Goal: Information Seeking & Learning: Find specific fact

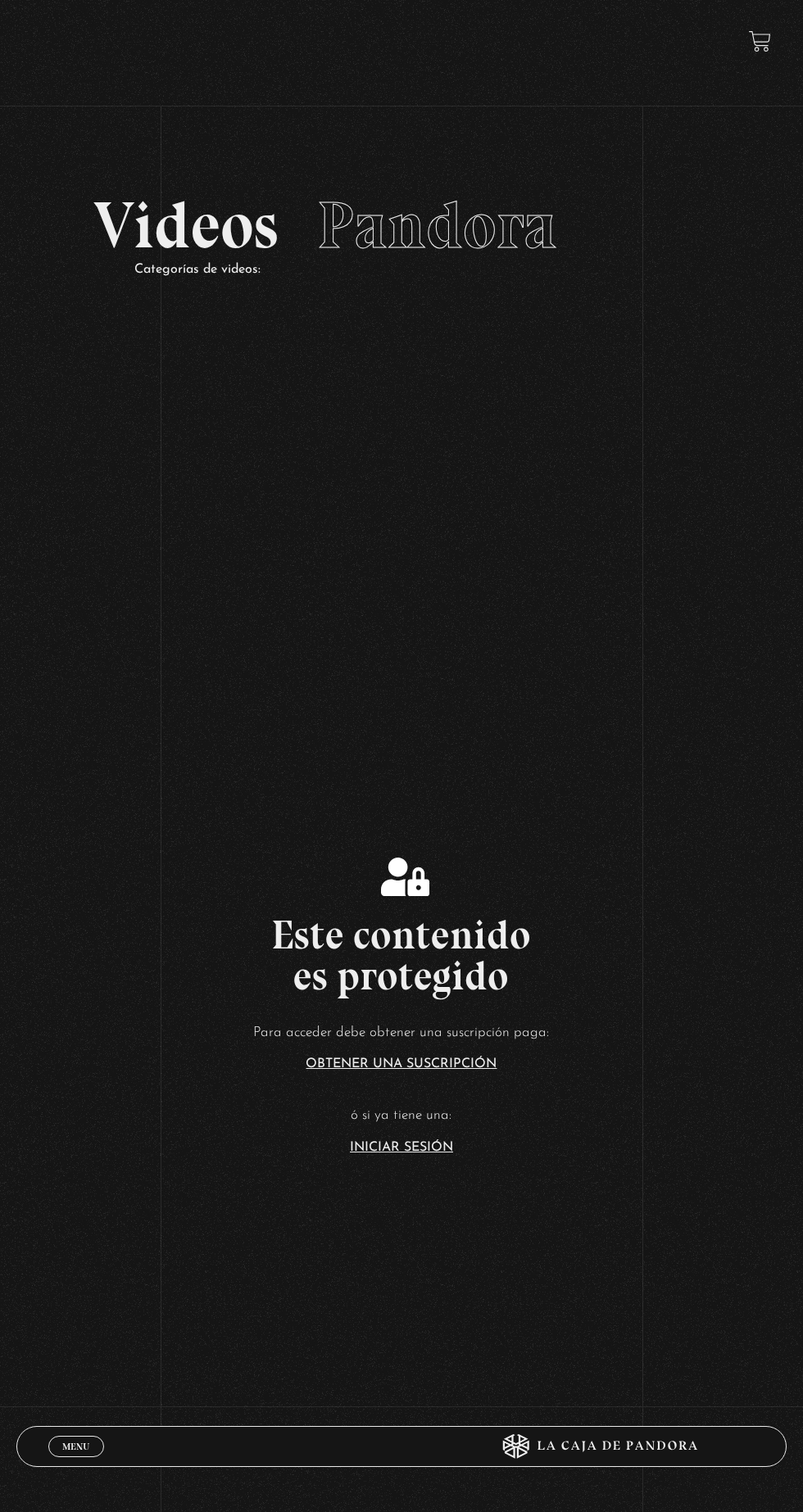
click at [406, 1230] on section "Este contenido es protegido Para acceder debe obtener una suscripción paga: Obt…" at bounding box center [402, 967] width 803 height 1209
click at [413, 1154] on link "Iniciar Sesión" at bounding box center [402, 1147] width 103 height 13
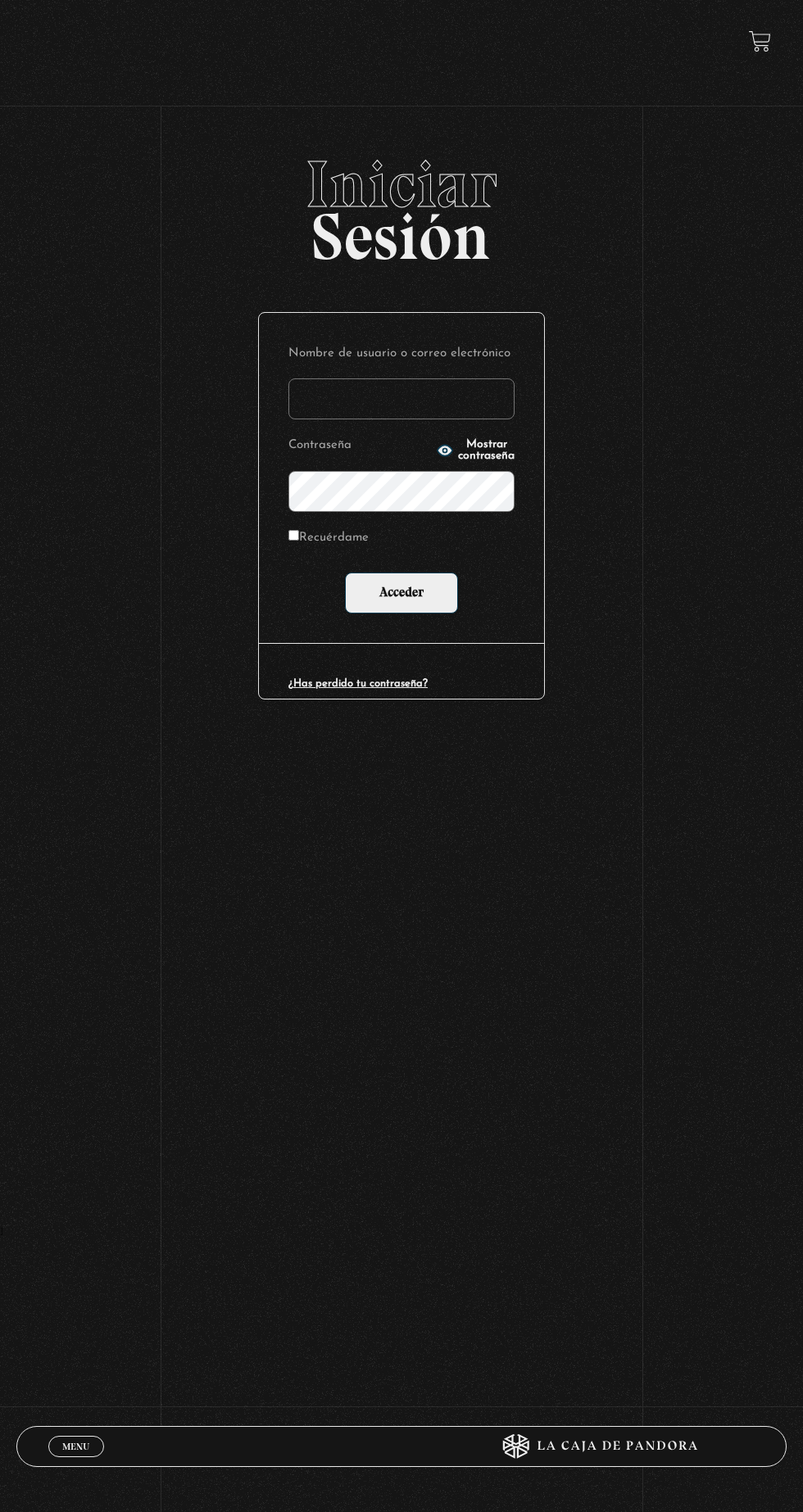
click at [470, 404] on input "Nombre de usuario o correo electrónico" at bounding box center [402, 399] width 226 height 41
type input "mvjustiniano.11@gmail.com"
click at [345, 572] on input "Acceder" at bounding box center [402, 593] width 113 height 41
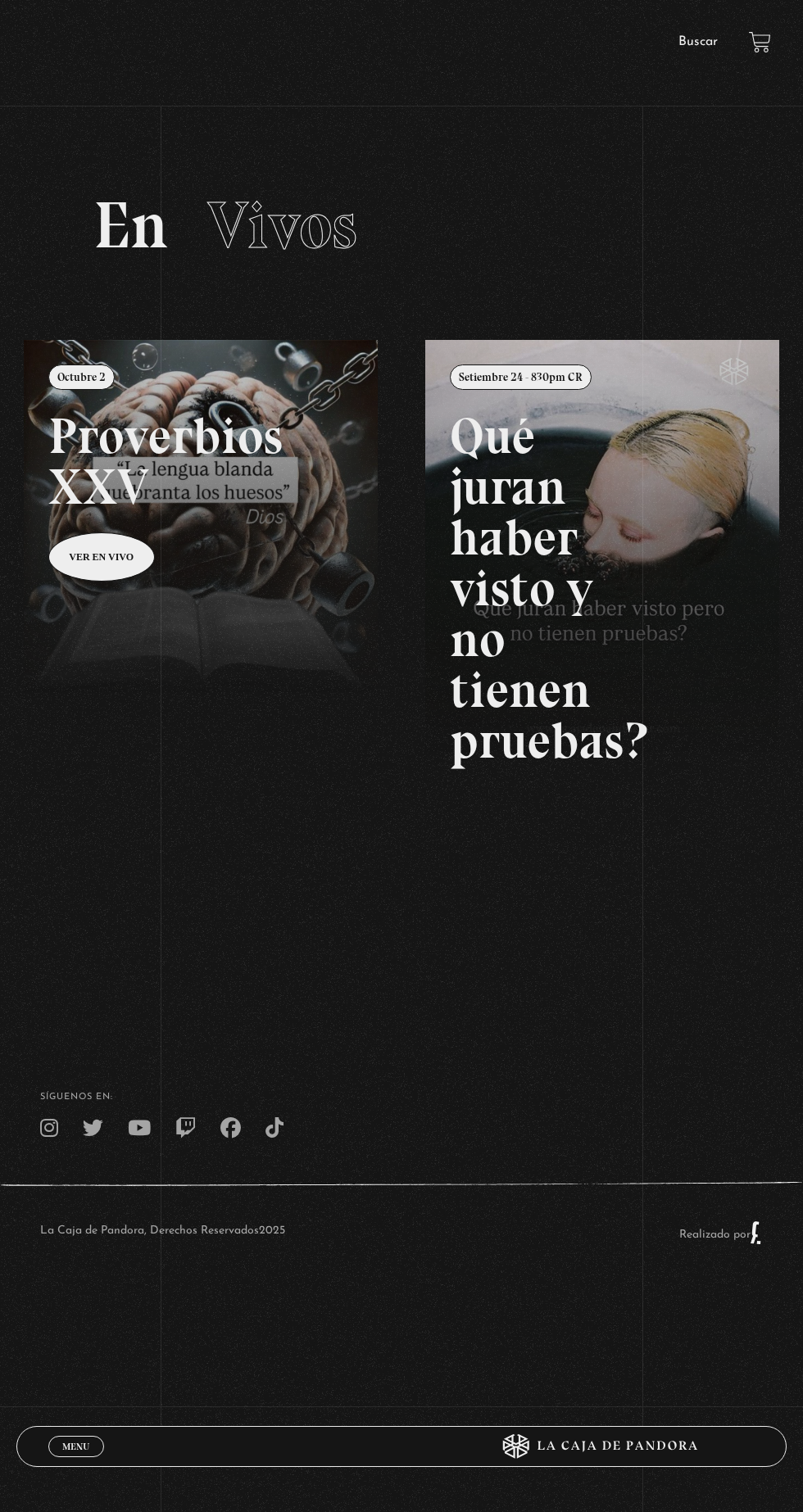
click at [328, 597] on link at bounding box center [425, 1096] width 803 height 1512
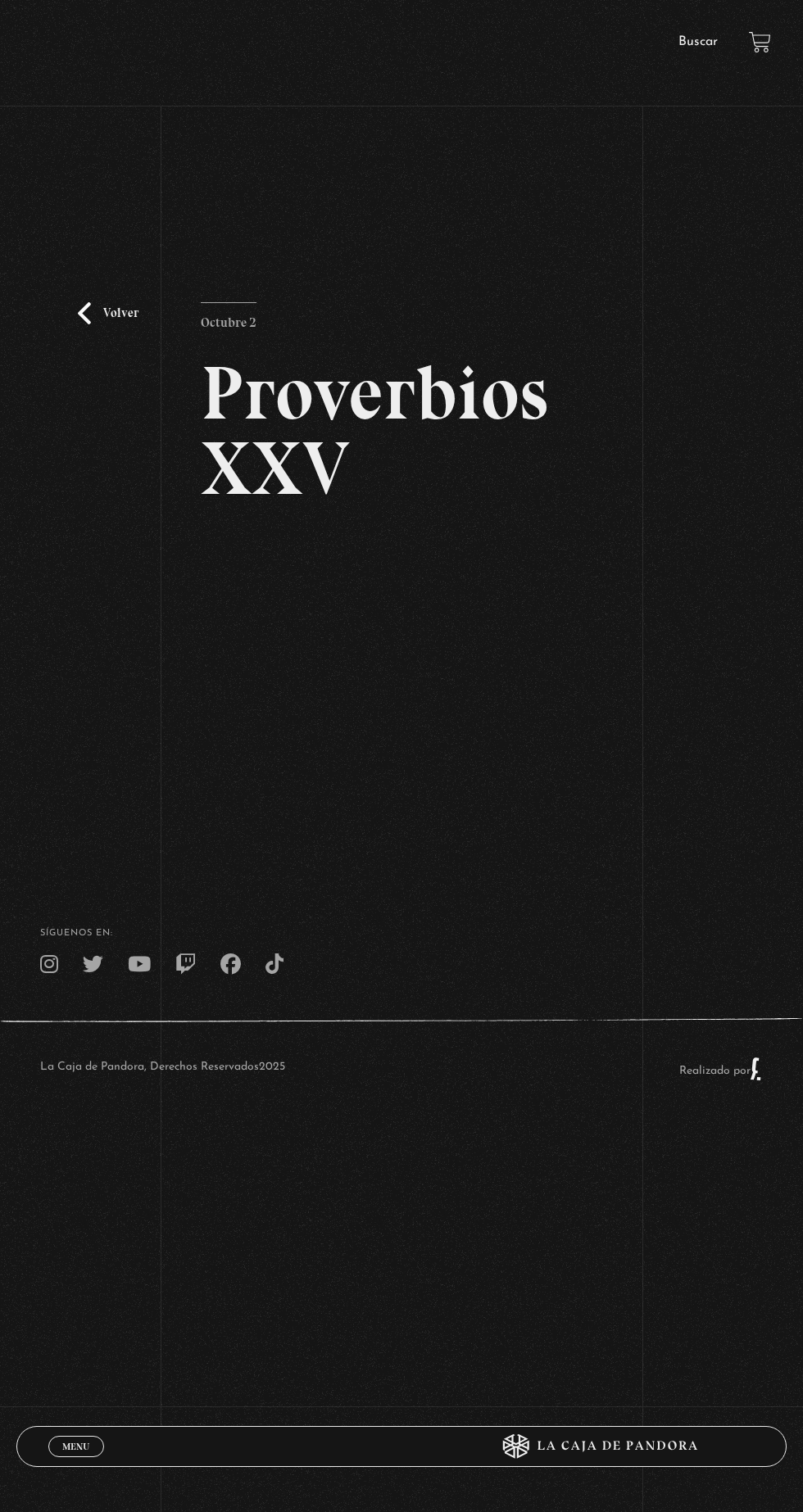
click at [695, 46] on link "Buscar" at bounding box center [698, 41] width 39 height 13
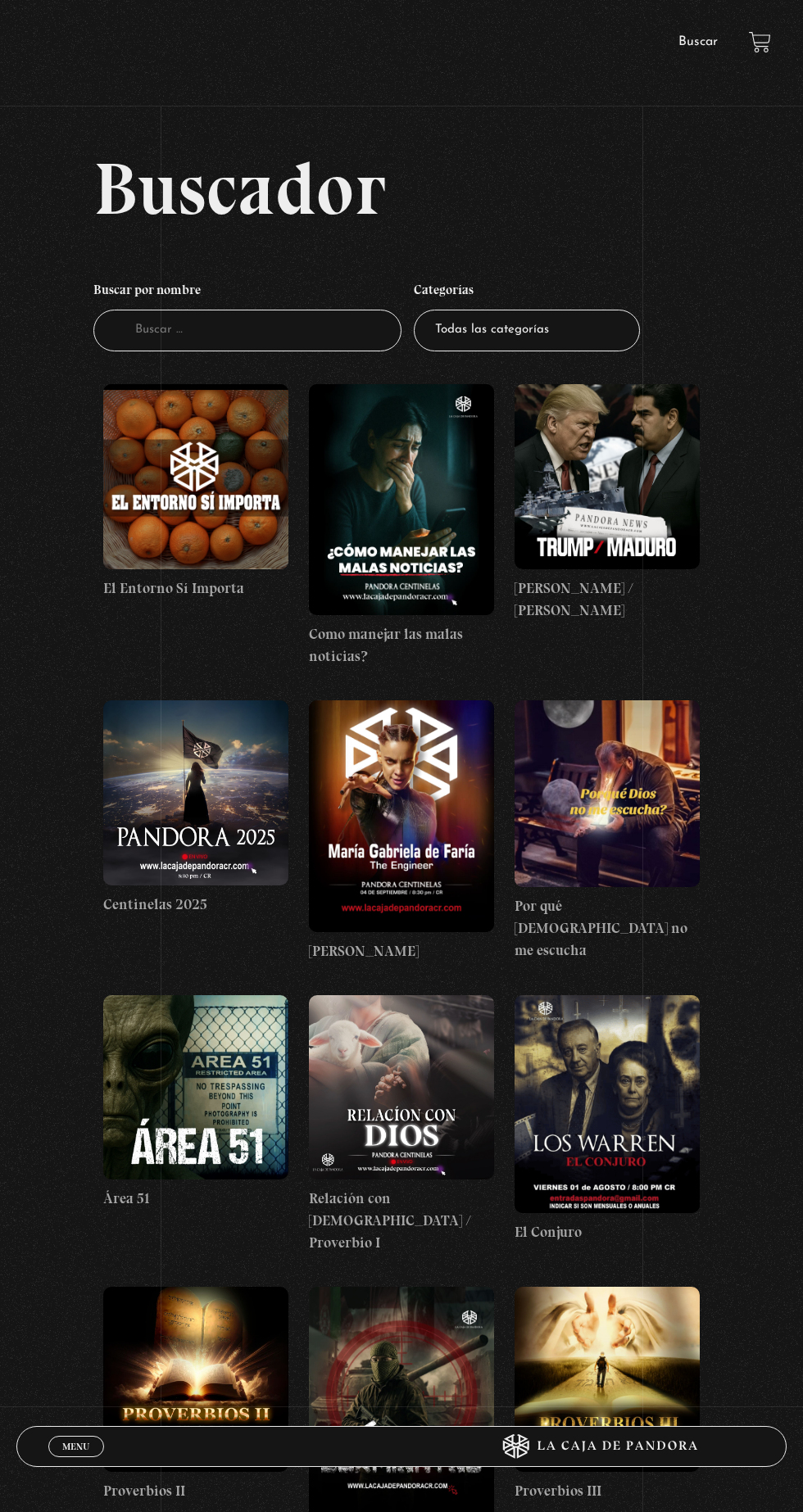
scroll to position [21, 0]
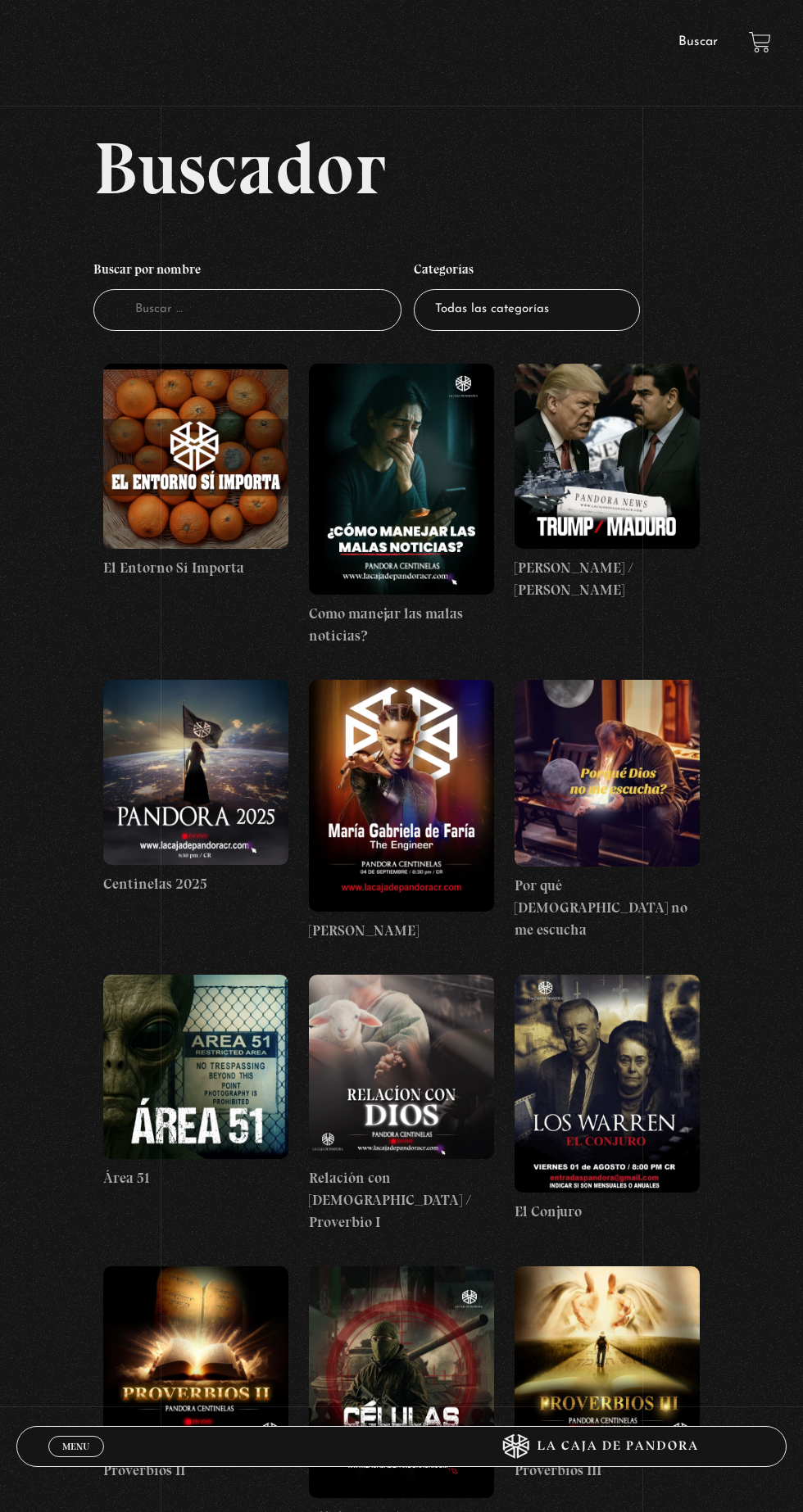
click at [325, 320] on input "Buscador" at bounding box center [247, 310] width 308 height 41
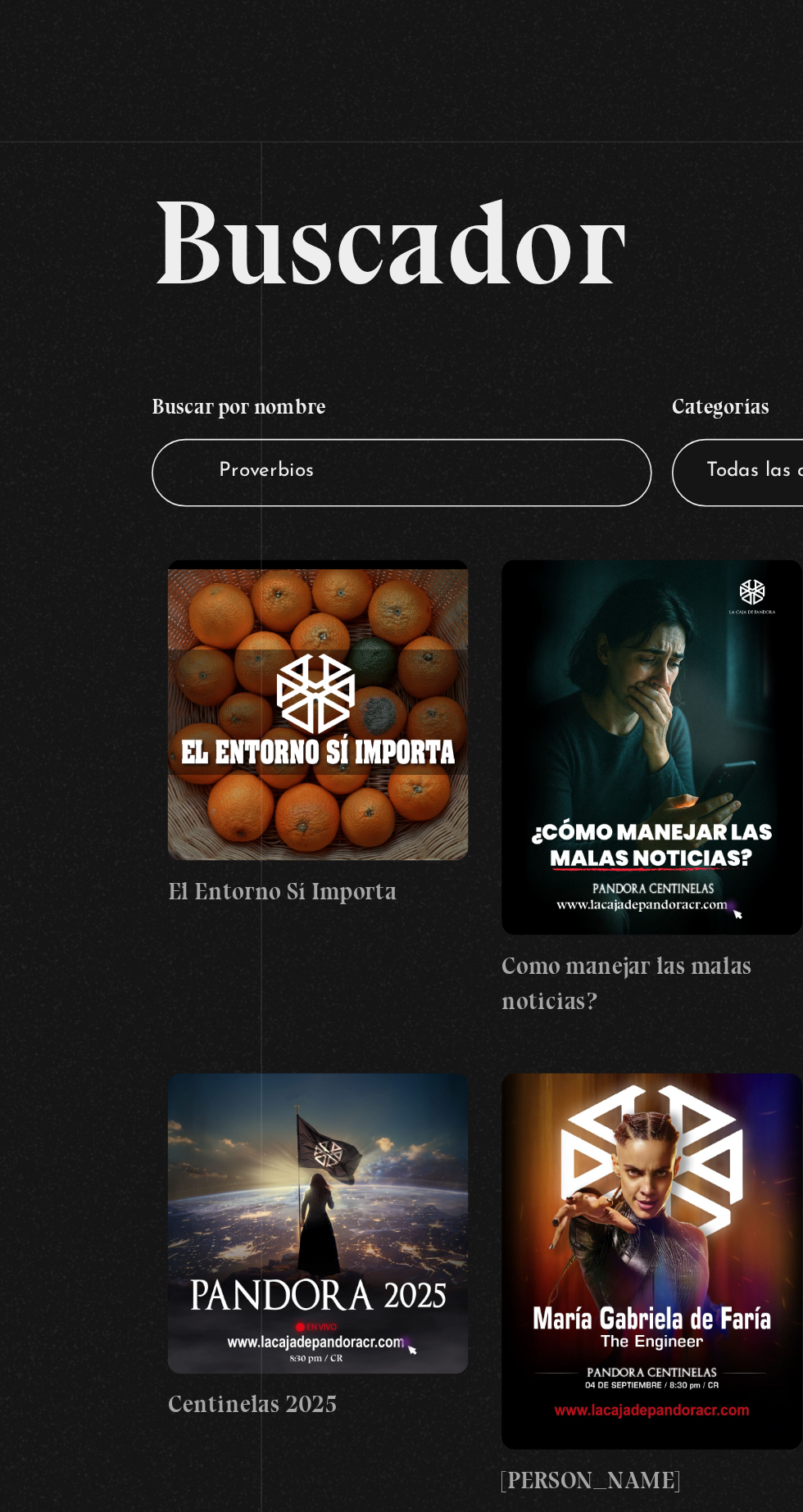
type input "Proverbios"
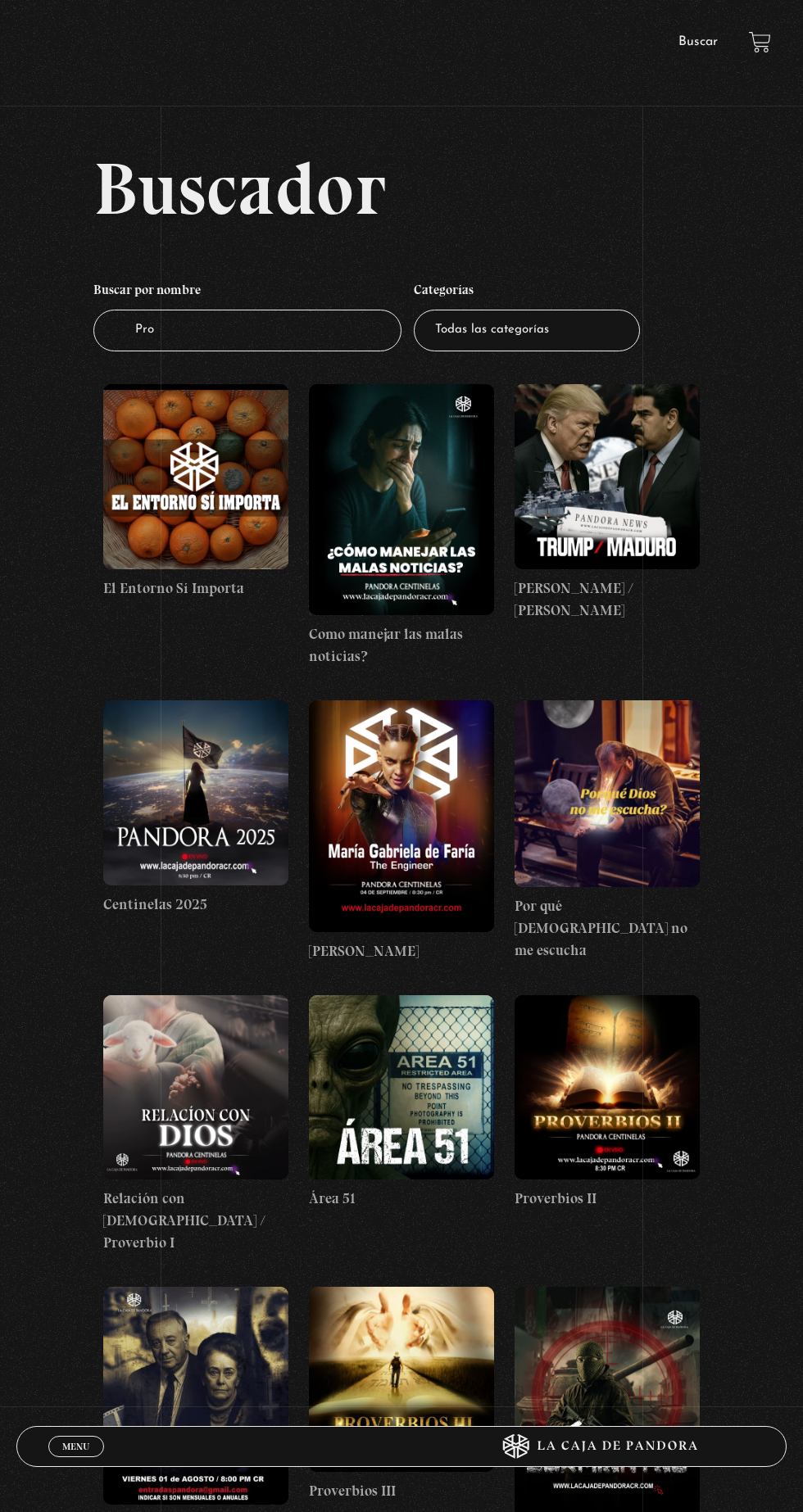
click at [298, 341] on input "Pro" at bounding box center [247, 330] width 308 height 41
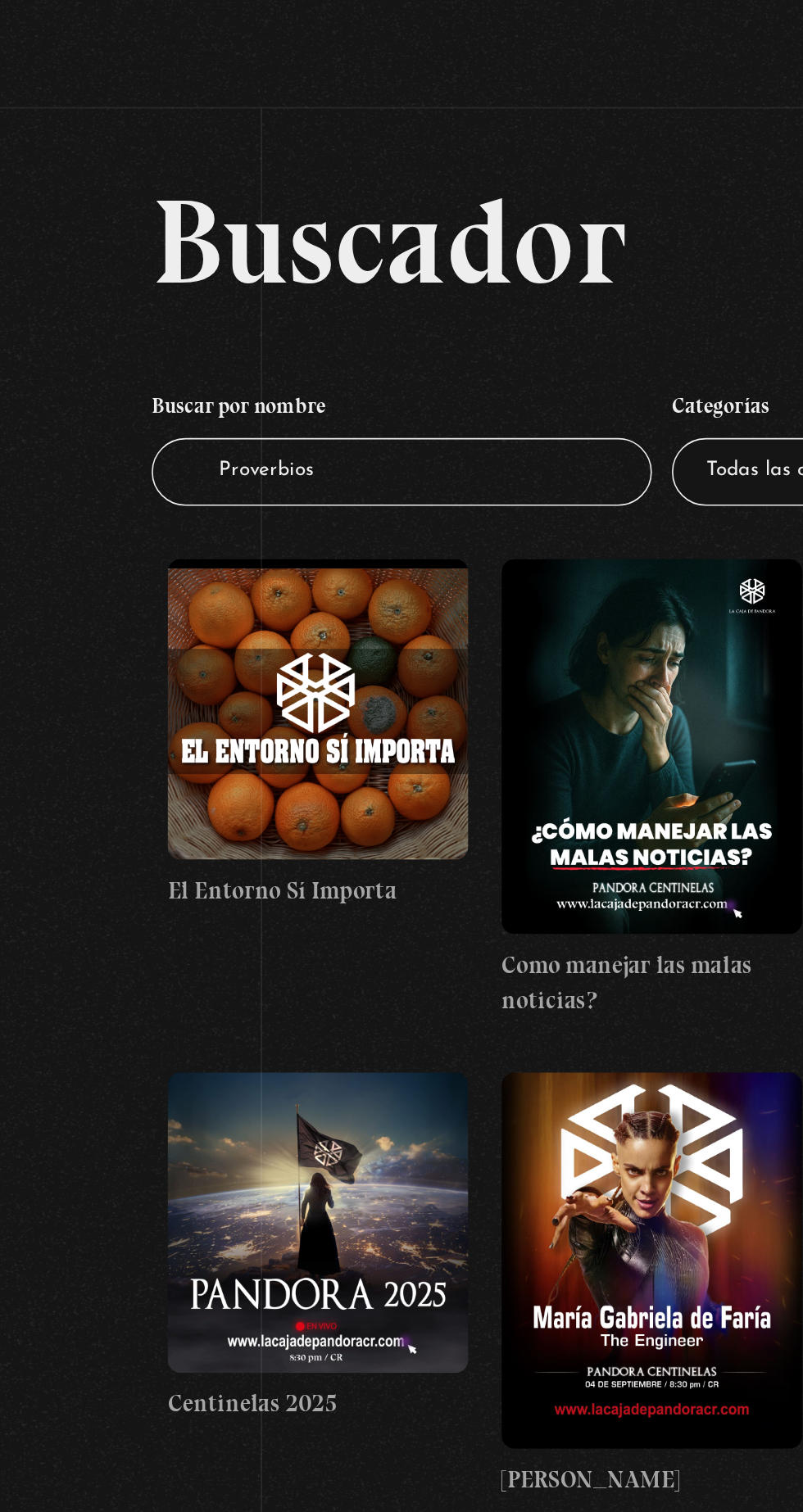
type input "Proverbios"
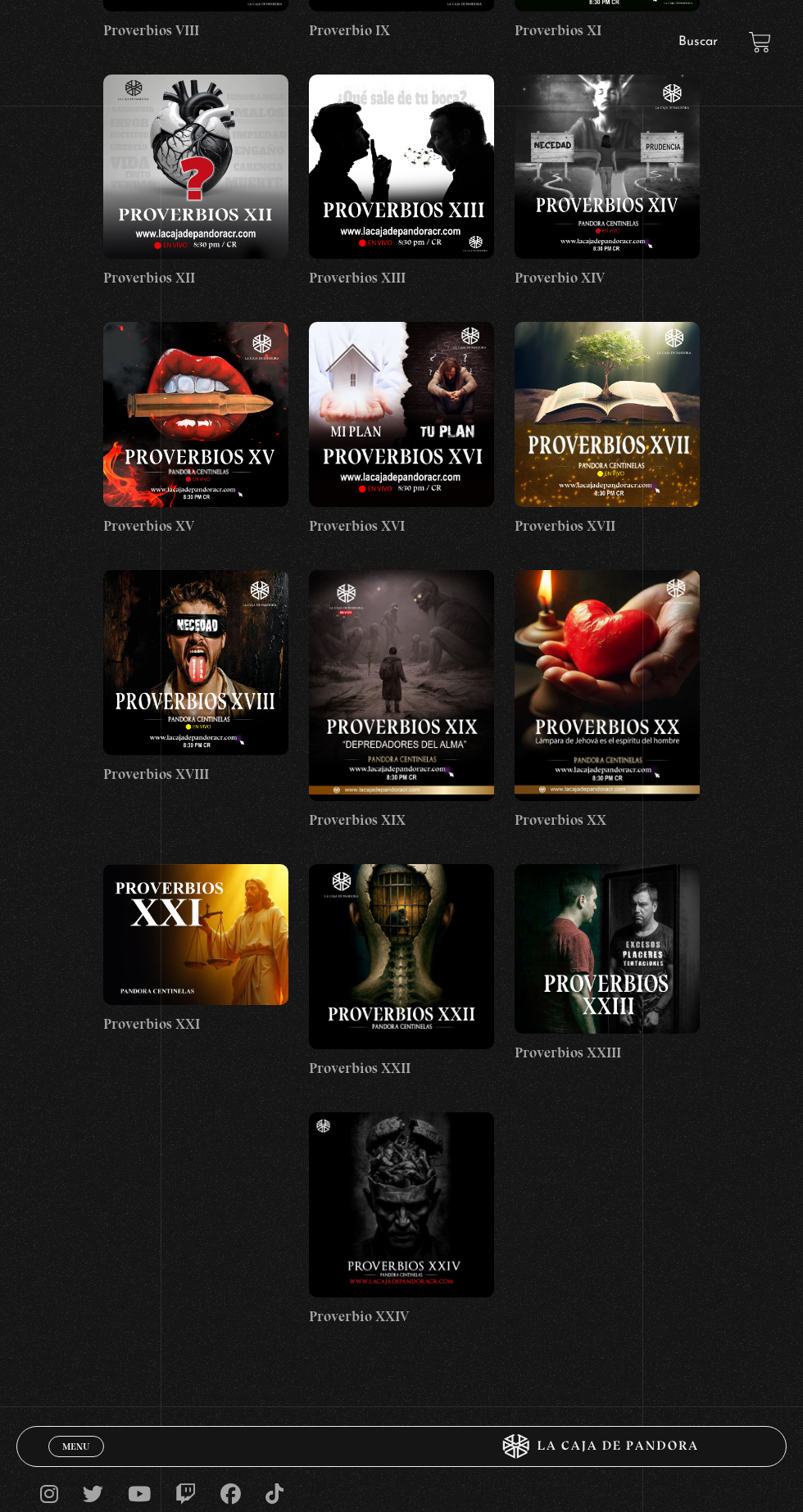
scroll to position [1054, 0]
click at [417, 1203] on figure at bounding box center [401, 1203] width 185 height 185
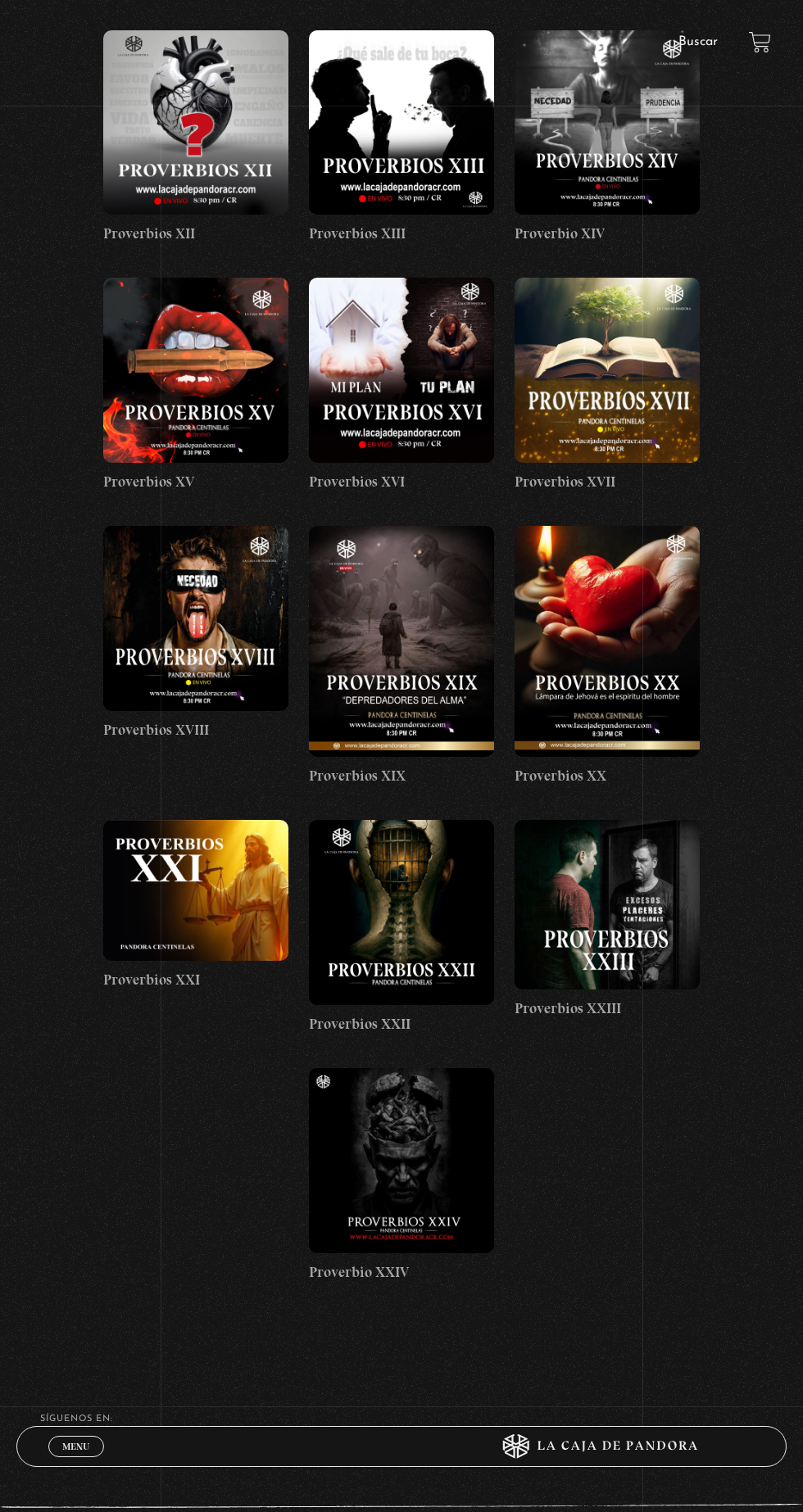
scroll to position [1159, 0]
